Goal: Information Seeking & Learning: Learn about a topic

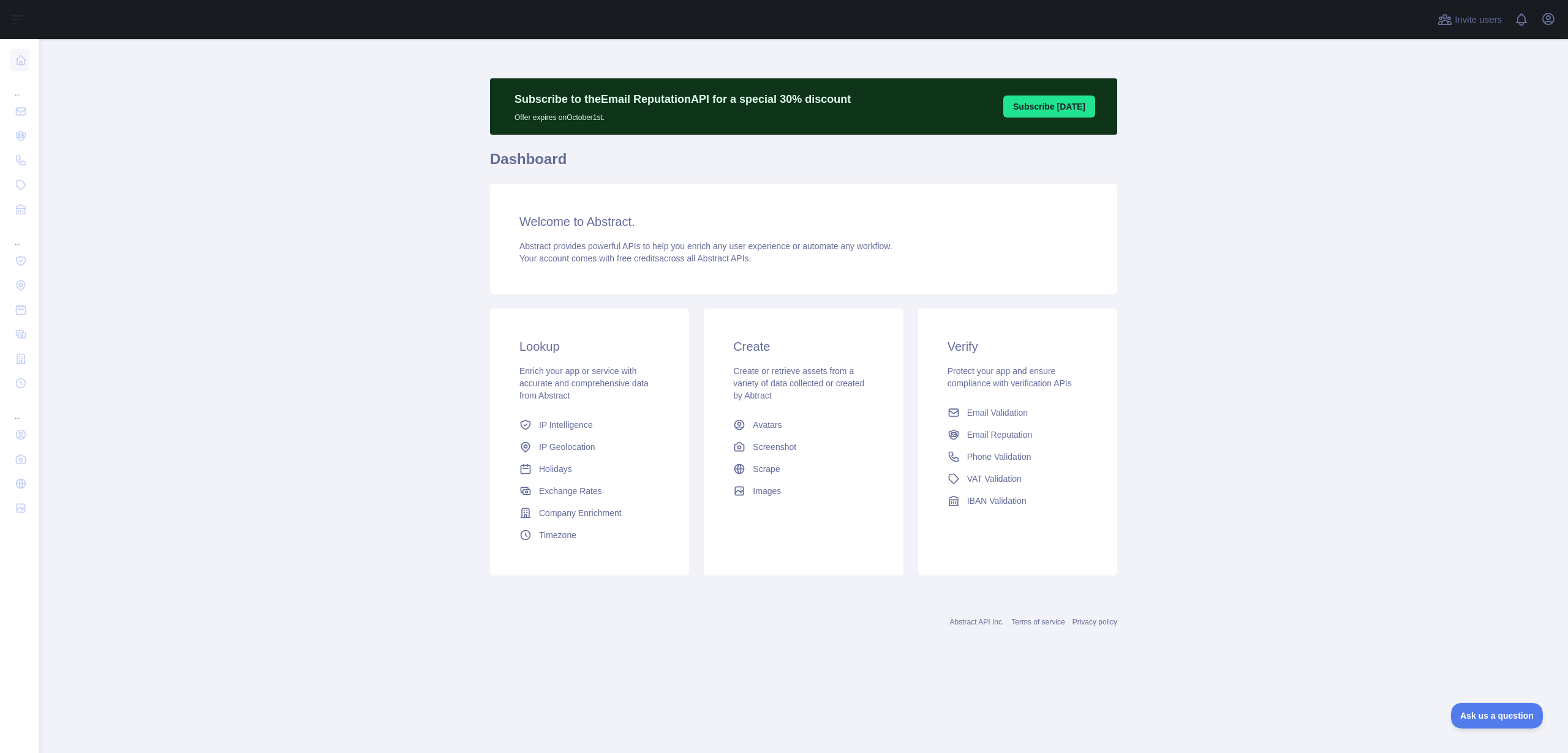
click at [998, 406] on span "Email Validation" at bounding box center [997, 413] width 61 height 12
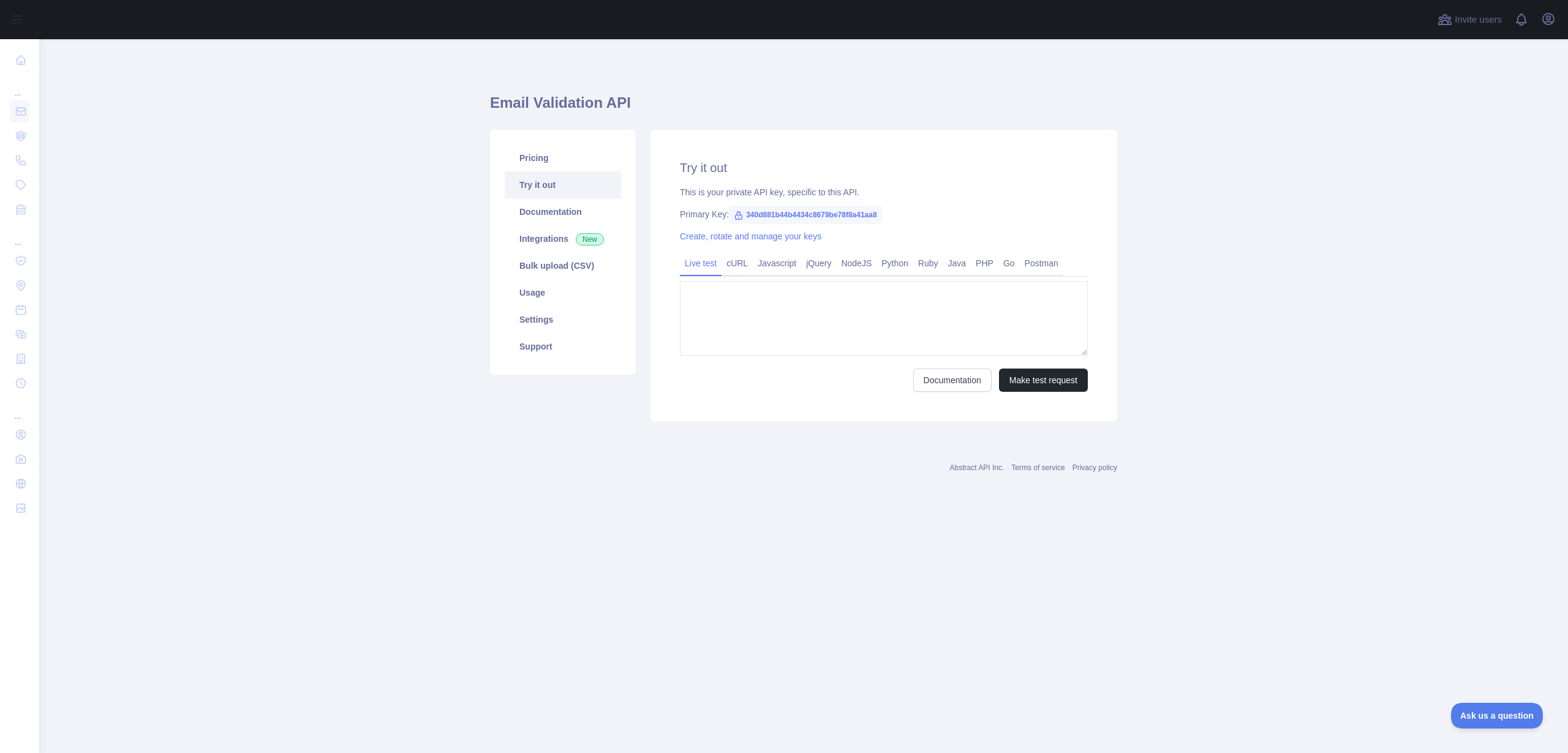
type textarea "**********"
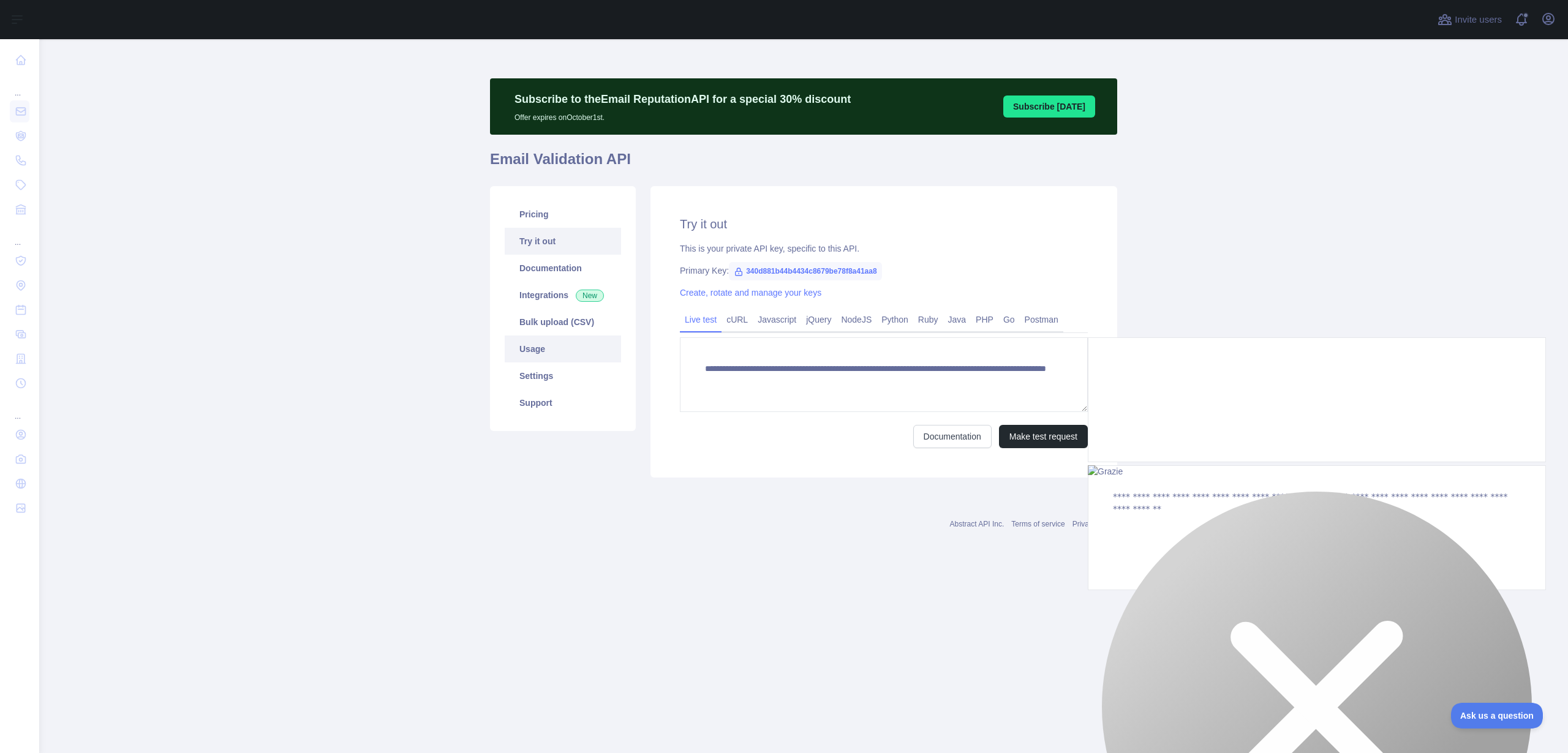
click at [572, 350] on link "Usage" at bounding box center [563, 349] width 117 height 27
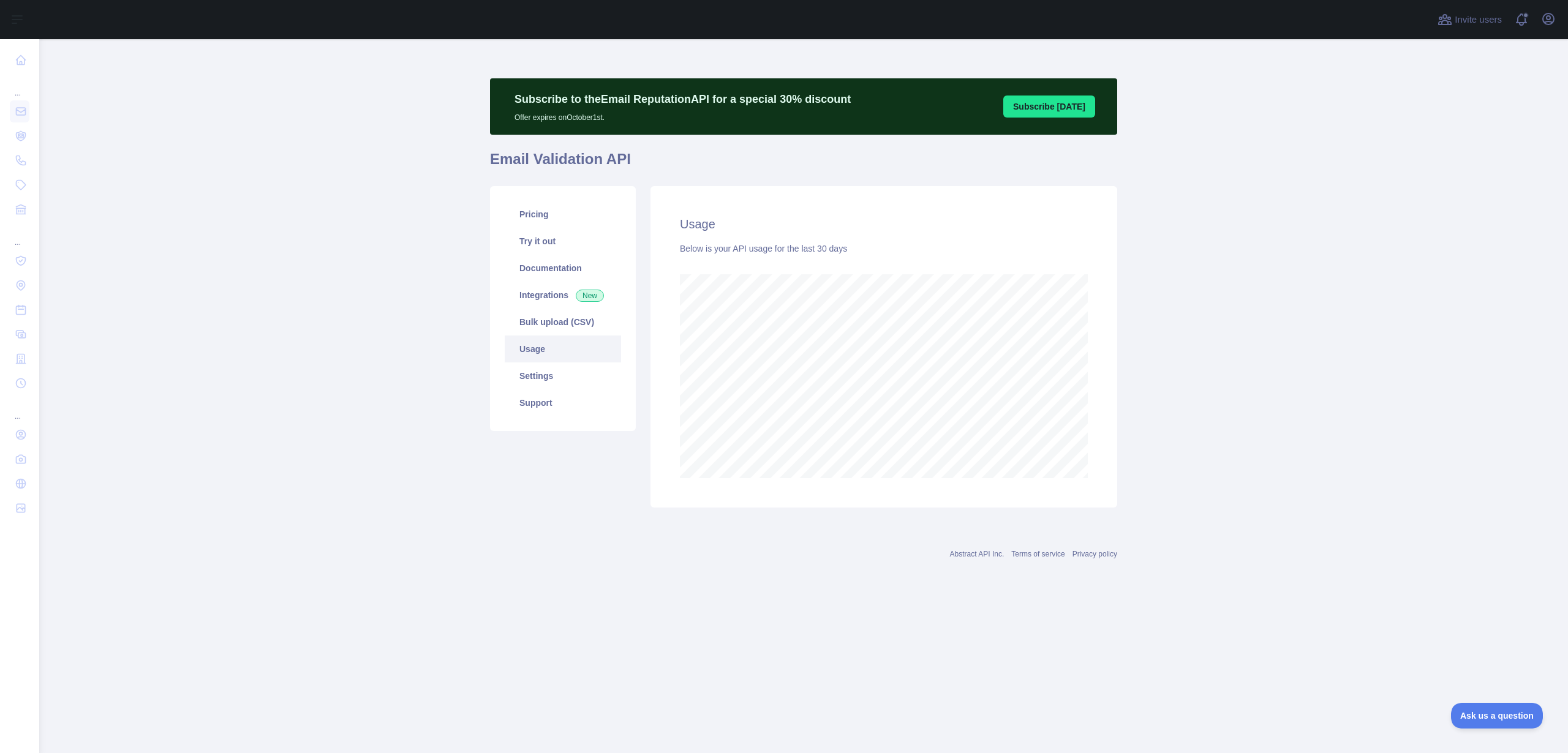
scroll to position [714, 1529]
click at [557, 213] on link "Pricing" at bounding box center [563, 214] width 117 height 27
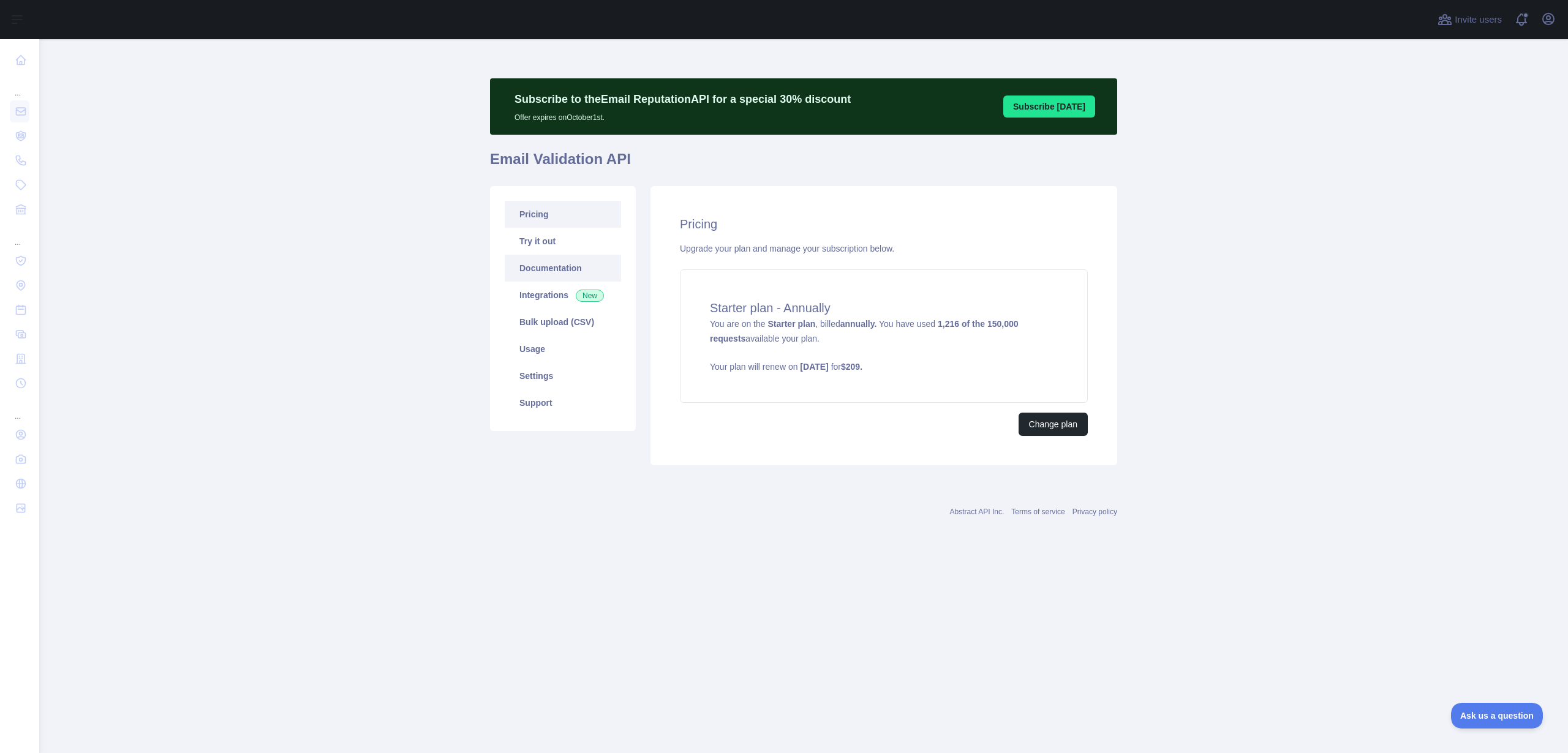
click at [579, 266] on link "Documentation" at bounding box center [563, 268] width 117 height 27
